Goal: Task Accomplishment & Management: Use online tool/utility

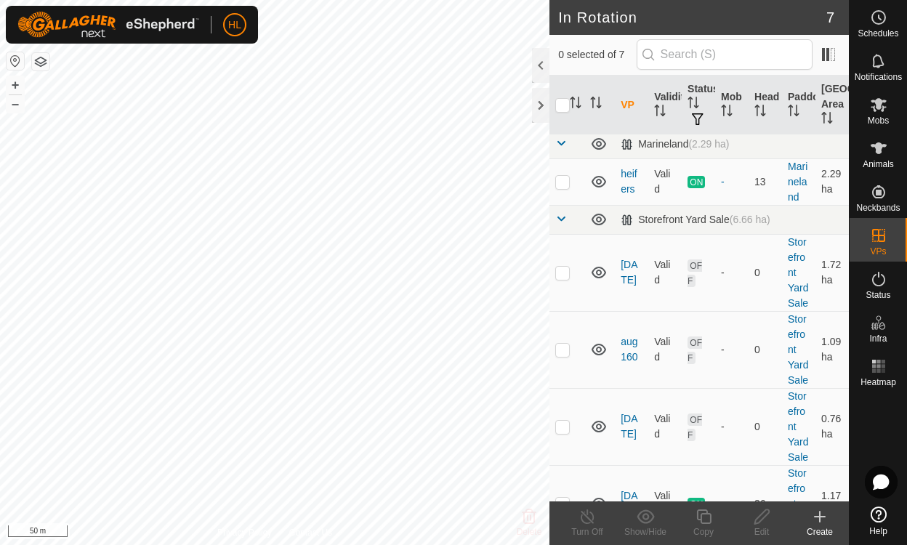
scroll to position [273, 0]
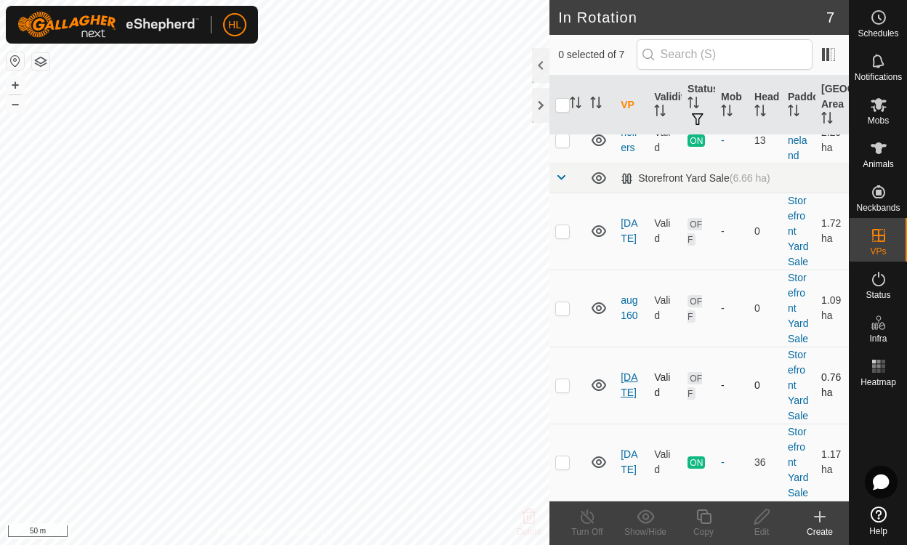
click at [630, 371] on link "[DATE]" at bounding box center [629, 384] width 17 height 27
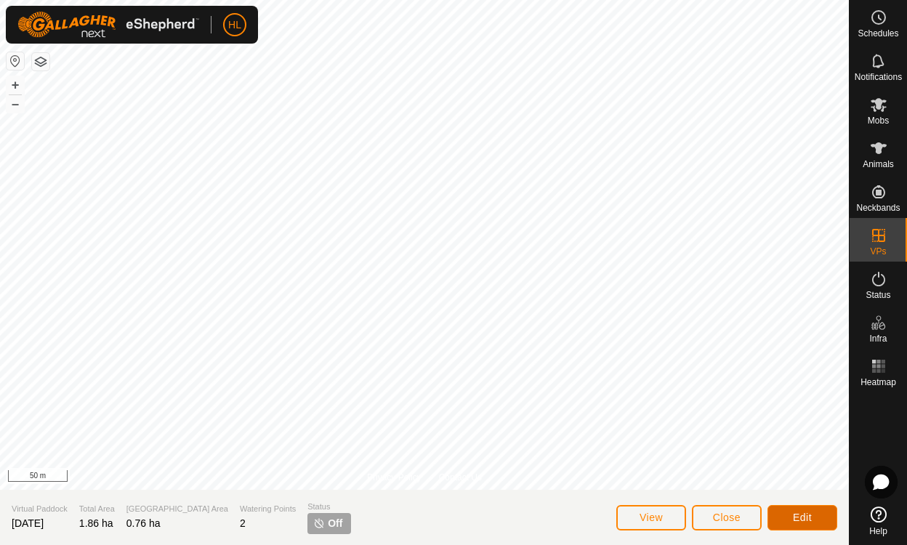
click at [802, 516] on span "Edit" at bounding box center [802, 518] width 19 height 12
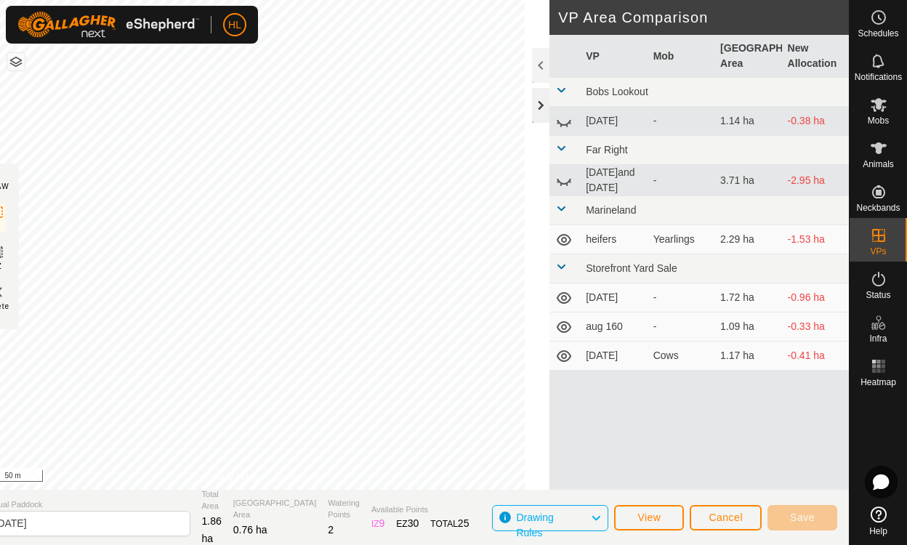
click at [537, 102] on div at bounding box center [540, 105] width 17 height 35
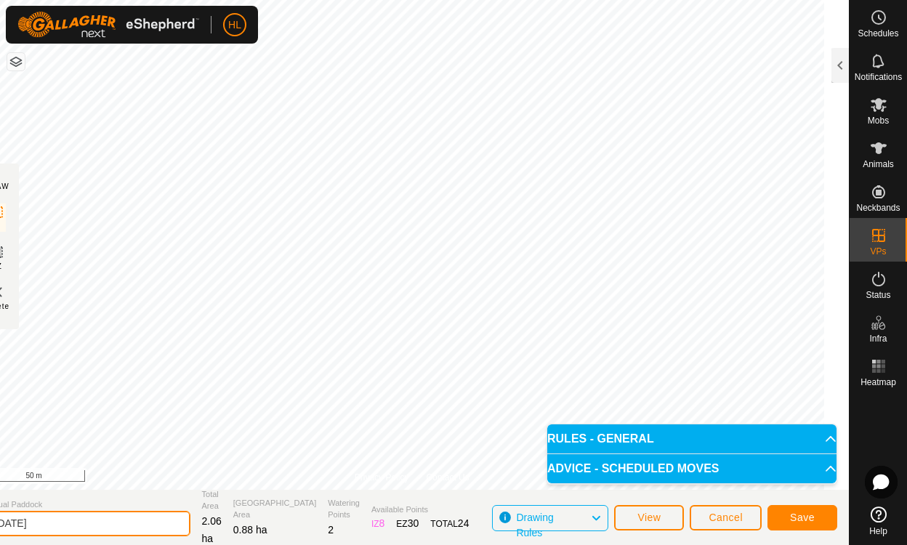
click at [84, 528] on input "[DATE]" at bounding box center [89, 523] width 204 height 25
type input "aug 2100"
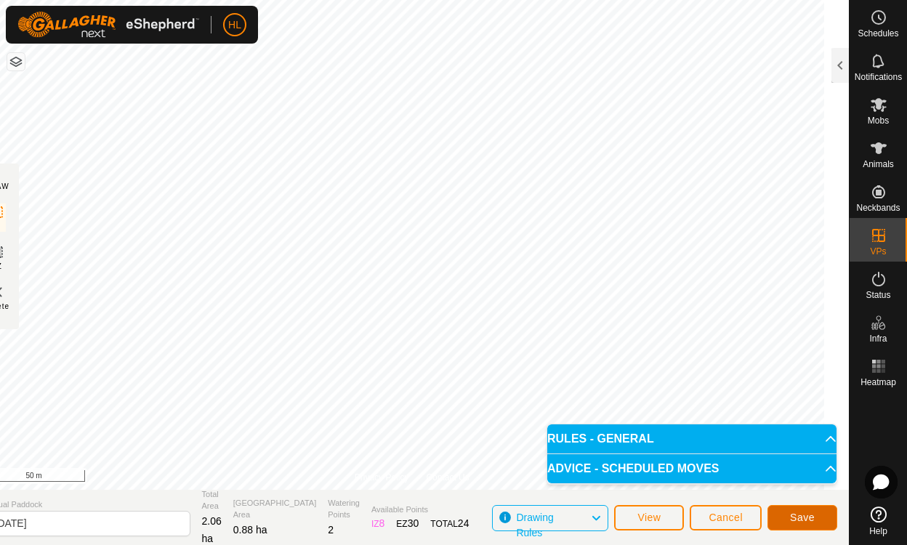
click at [808, 515] on span "Save" at bounding box center [802, 518] width 25 height 12
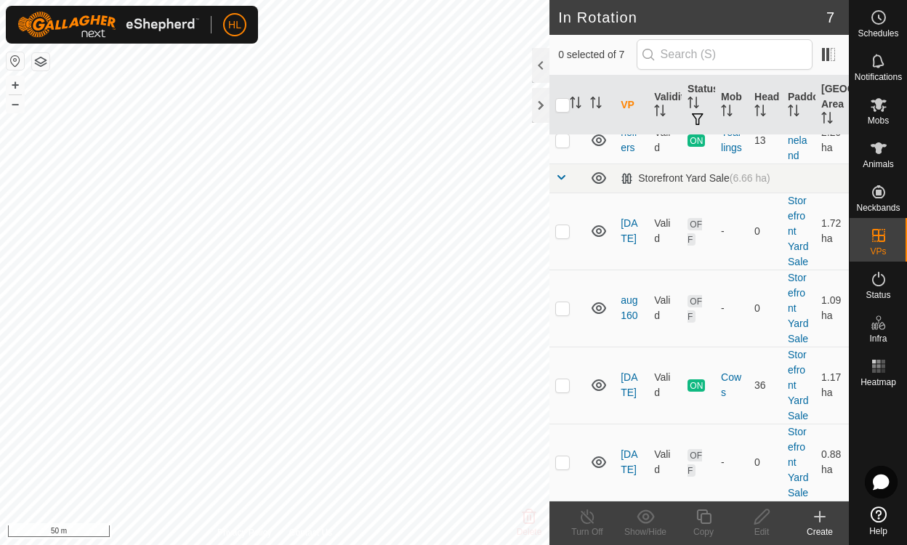
scroll to position [273, 0]
click at [606, 458] on icon at bounding box center [598, 462] width 17 height 17
click at [602, 465] on icon at bounding box center [602, 466] width 2 height 3
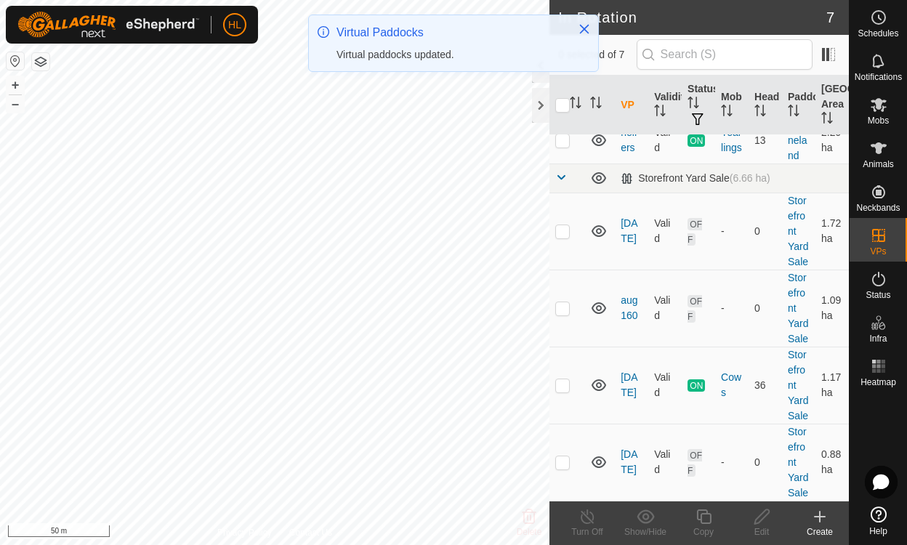
scroll to position [0, 0]
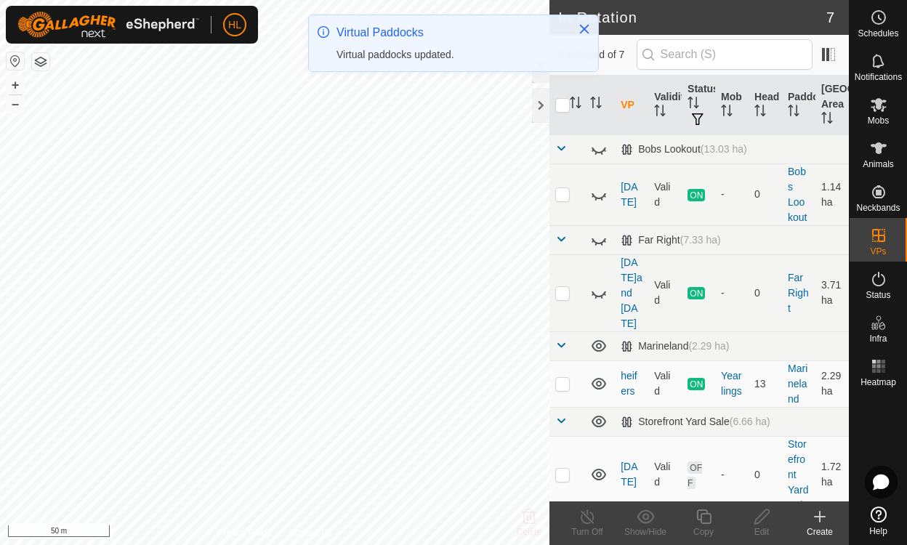
click at [871, 110] on icon at bounding box center [878, 104] width 17 height 17
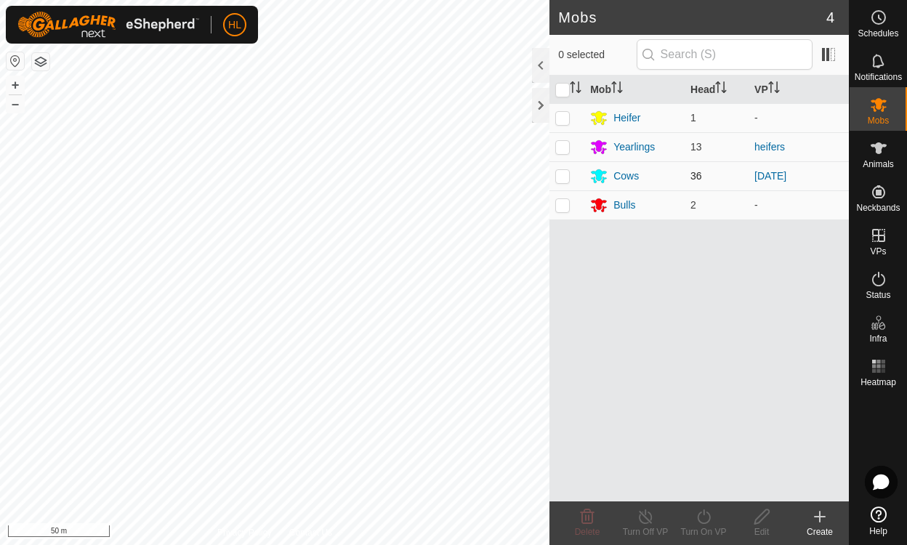
click at [558, 181] on p-checkbox at bounding box center [562, 176] width 15 height 12
checkbox input "true"
click at [706, 516] on icon at bounding box center [704, 516] width 18 height 17
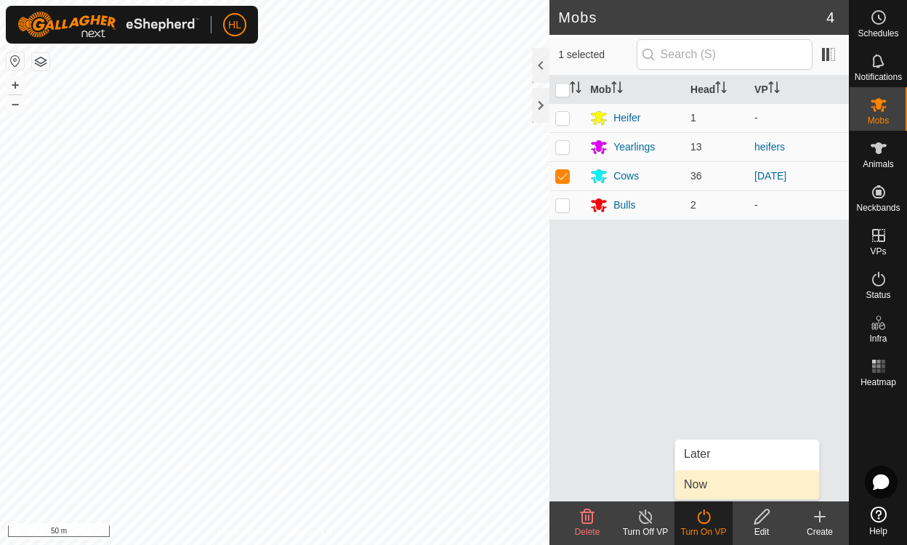
click at [688, 494] on link "Now" at bounding box center [747, 484] width 144 height 29
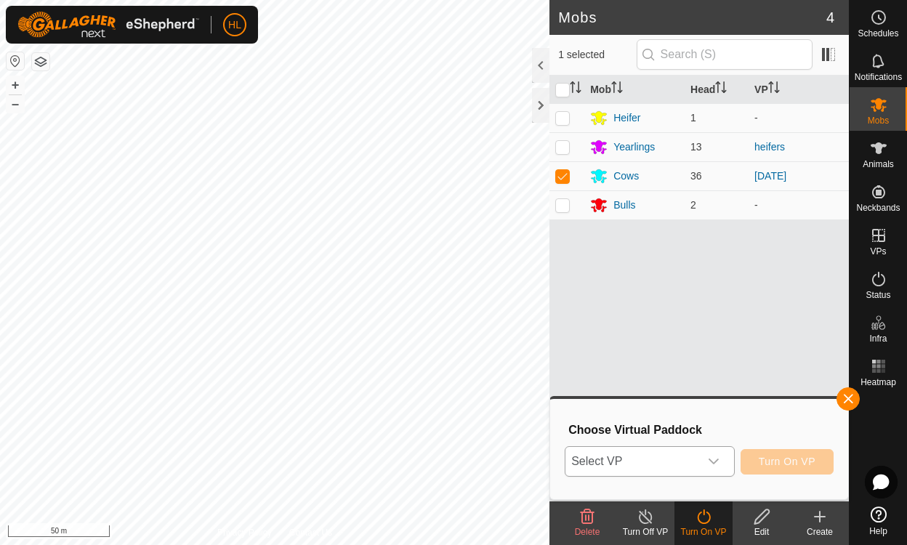
click at [727, 467] on div "dropdown trigger" at bounding box center [713, 461] width 29 height 29
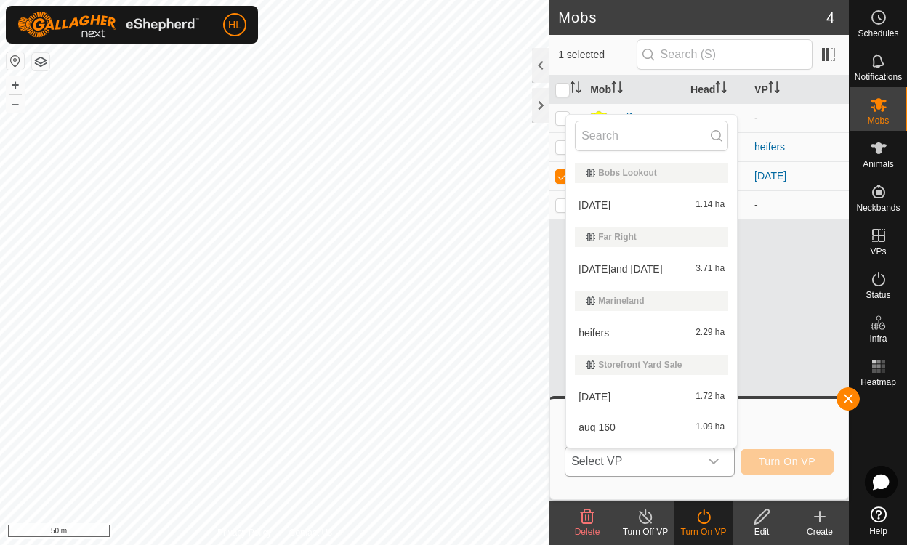
scroll to position [55, 0]
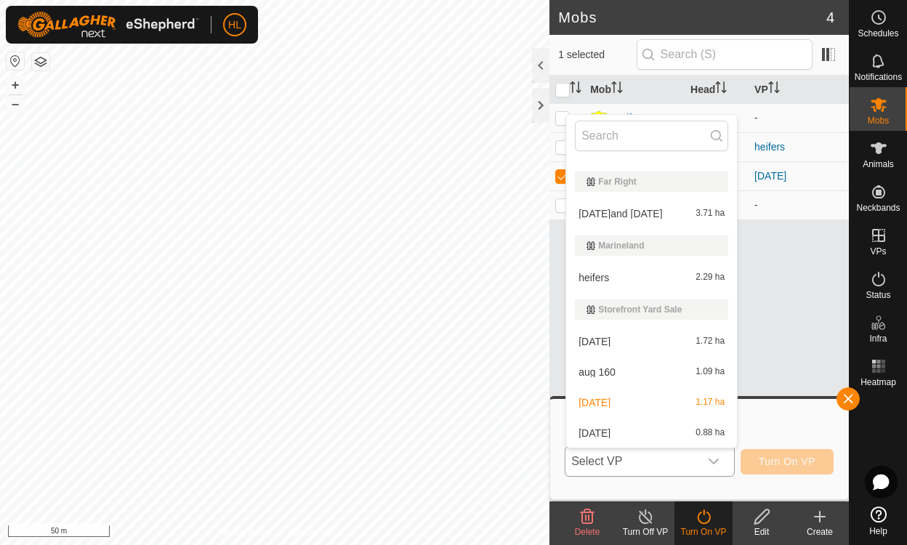
click at [600, 434] on span "aug 2100" at bounding box center [595, 433] width 32 height 10
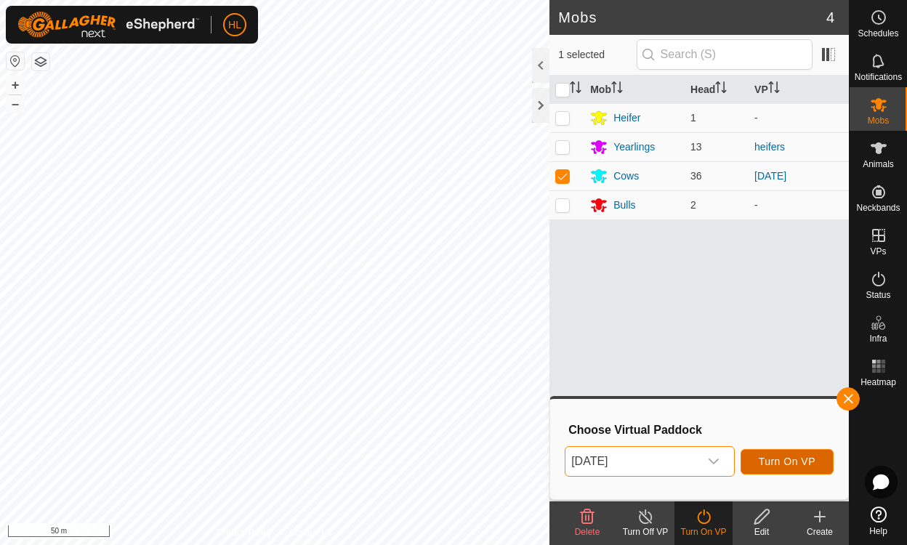
click at [779, 467] on span "Turn On VP" at bounding box center [787, 462] width 57 height 12
